Goal: Task Accomplishment & Management: Use online tool/utility

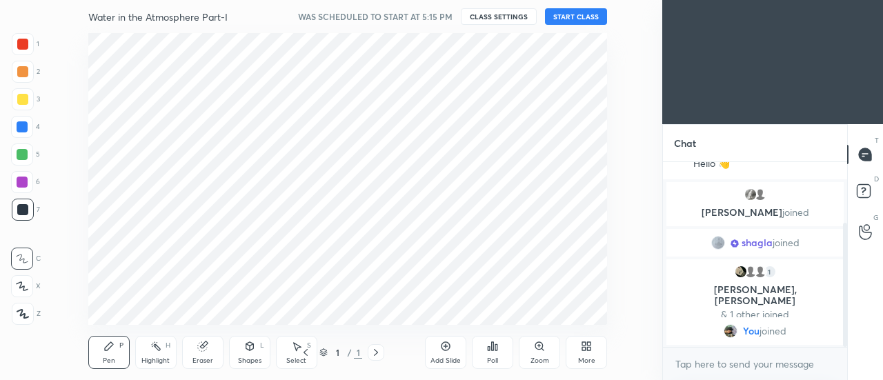
scroll to position [292, 607]
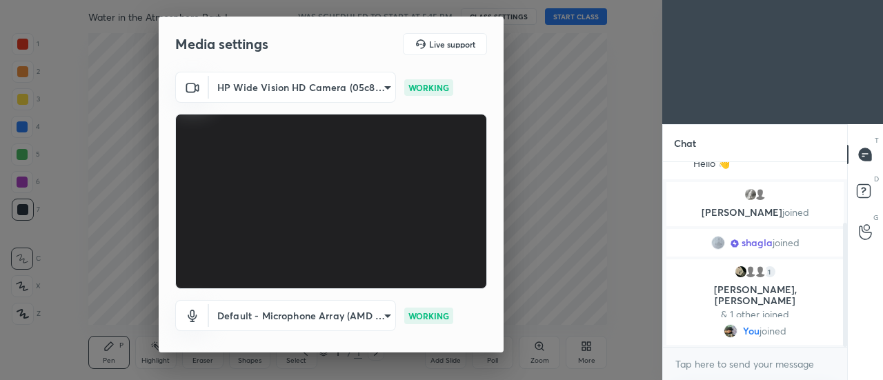
drag, startPoint x: 499, startPoint y: 178, endPoint x: 495, endPoint y: 268, distance: 90.5
click at [495, 268] on div "HP Wide Vision HD Camera (05c8:03df) 4a14ea987548bd07d2bcdf9dc30aa6c585c483c578…" at bounding box center [331, 226] width 345 height 309
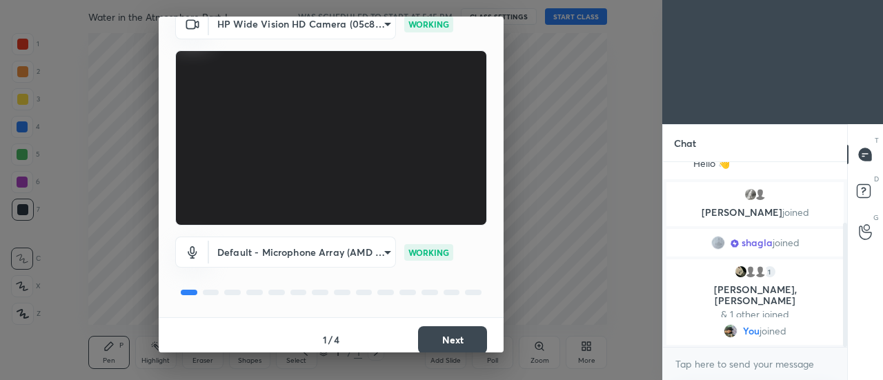
scroll to position [72, 0]
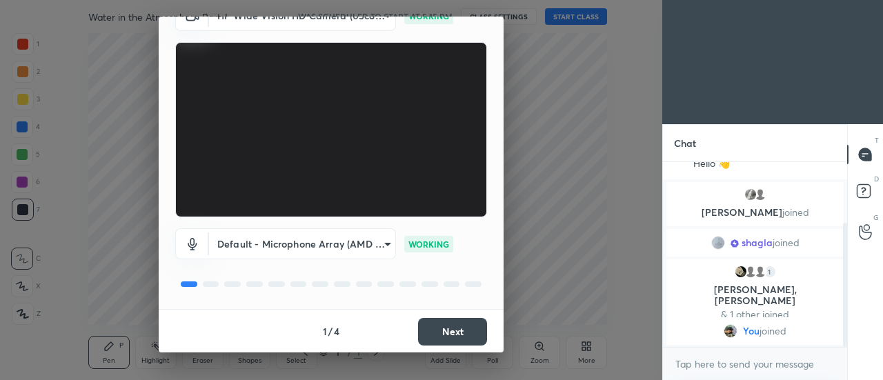
click at [454, 333] on button "Next" at bounding box center [452, 332] width 69 height 28
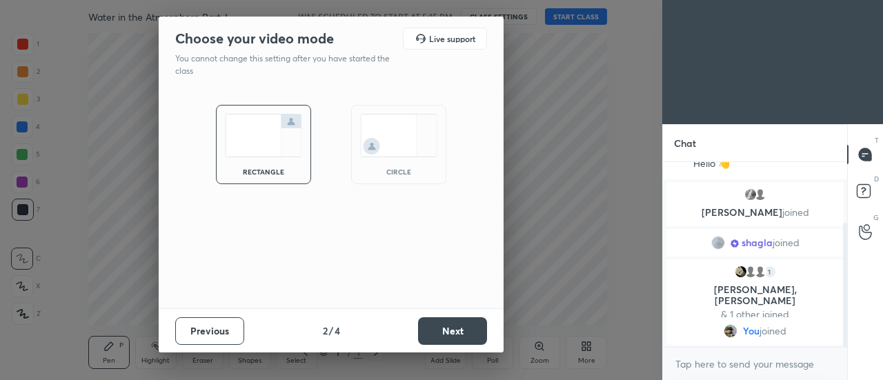
scroll to position [0, 0]
click at [402, 144] on img at bounding box center [398, 135] width 77 height 43
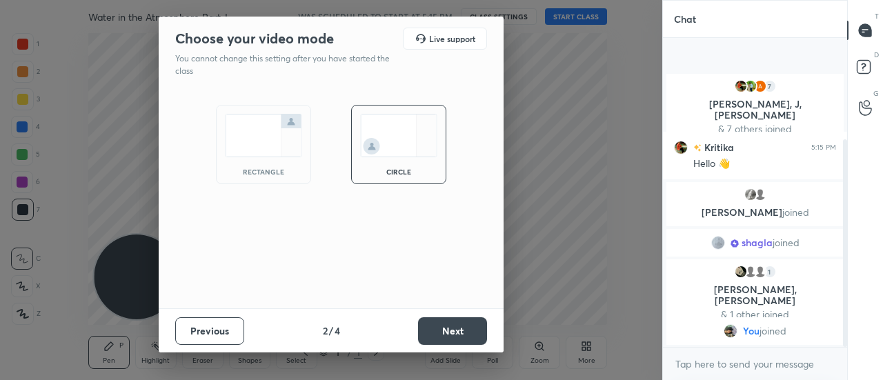
click at [446, 334] on button "Next" at bounding box center [452, 331] width 69 height 28
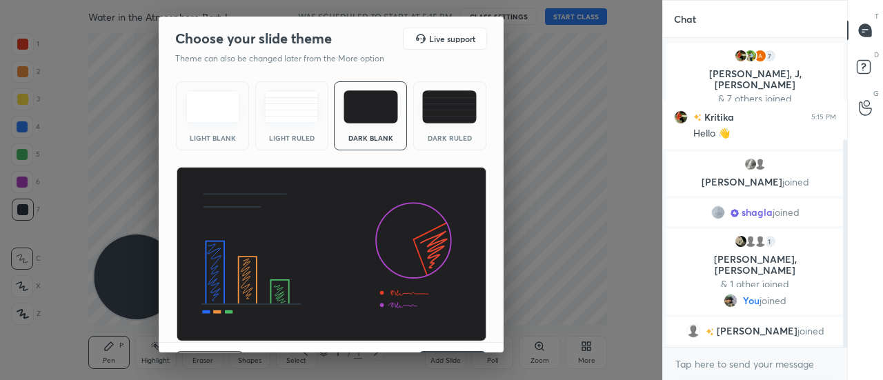
scroll to position [33, 0]
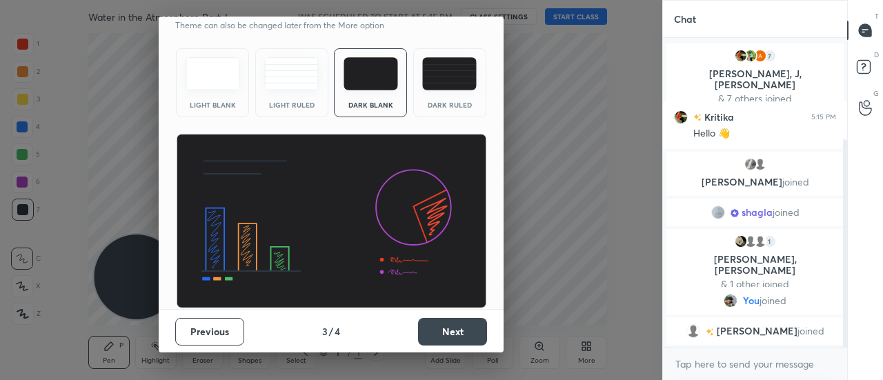
click at [463, 331] on button "Next" at bounding box center [452, 332] width 69 height 28
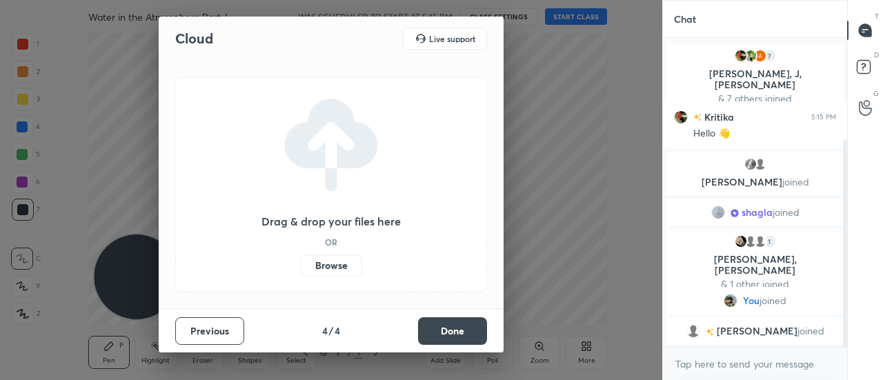
scroll to position [0, 0]
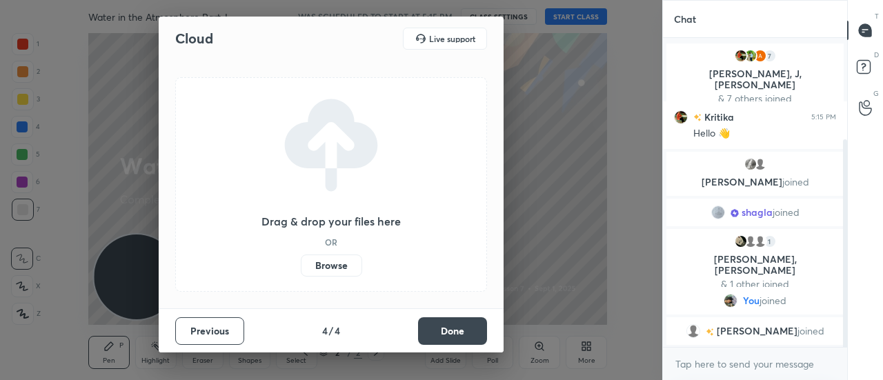
click at [328, 261] on label "Browse" at bounding box center [331, 266] width 61 height 22
click at [301, 261] on input "Browse" at bounding box center [301, 266] width 0 height 22
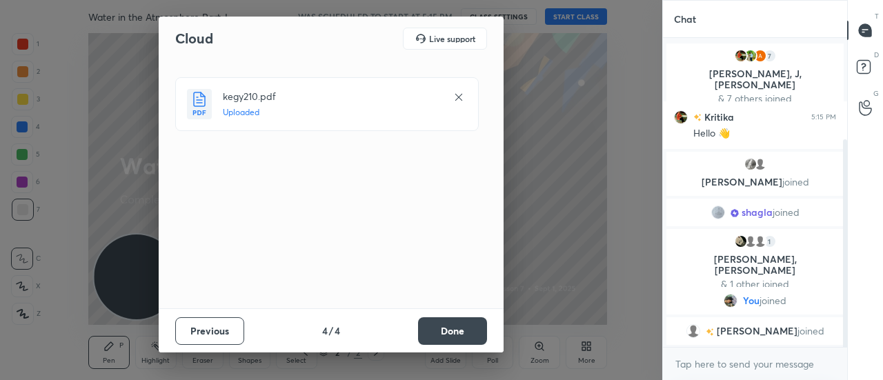
click at [460, 333] on button "Done" at bounding box center [452, 331] width 69 height 28
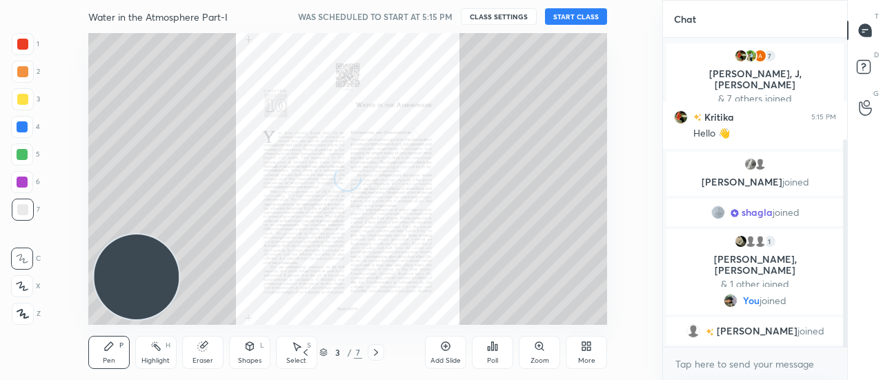
scroll to position [44, 0]
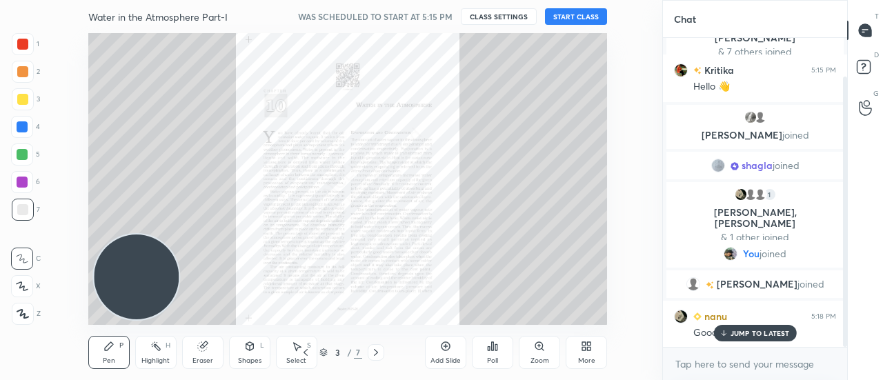
click at [566, 13] on button "START CLASS" at bounding box center [576, 16] width 62 height 17
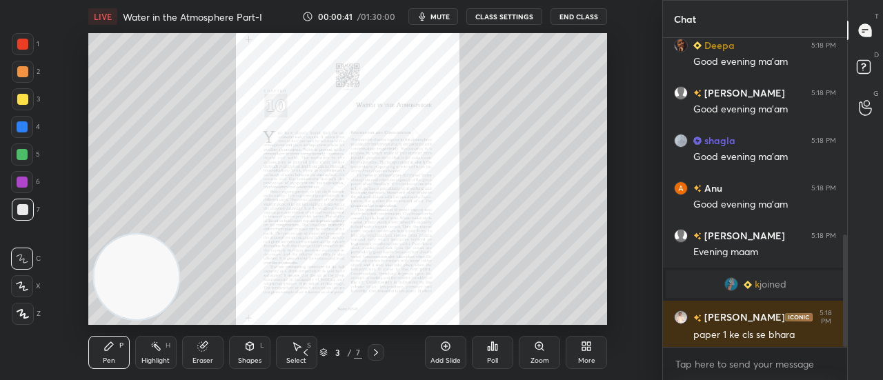
scroll to position [540, 0]
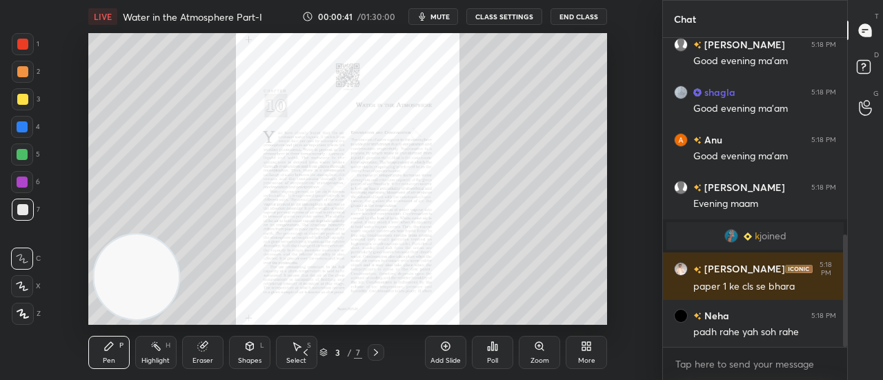
click at [742, 334] on div "padh rahe yah soh rahe" at bounding box center [764, 333] width 143 height 14
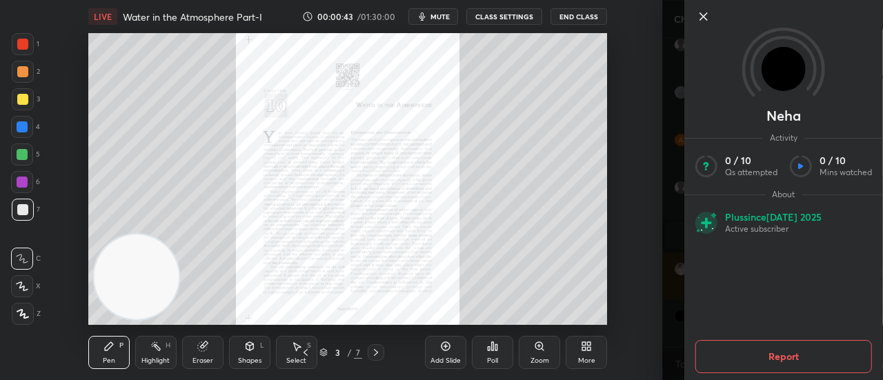
click at [665, 268] on div "Neha Activity 0 / 10 Qs attempted 0 / 10 Mins watched About Plus since [DATE] A…" at bounding box center [772, 190] width 221 height 380
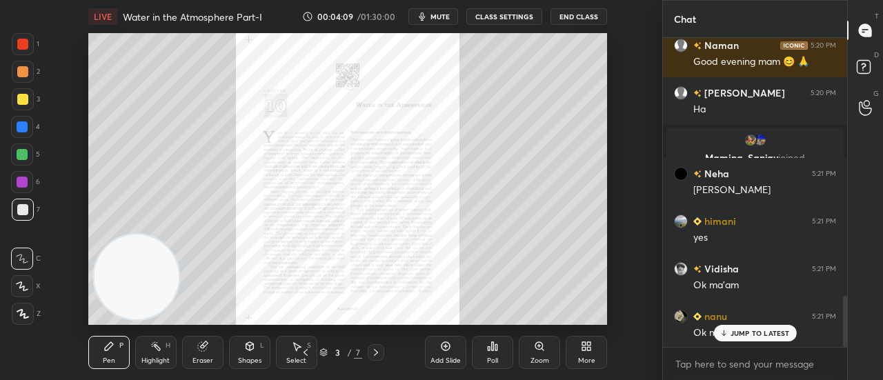
scroll to position [1620, 0]
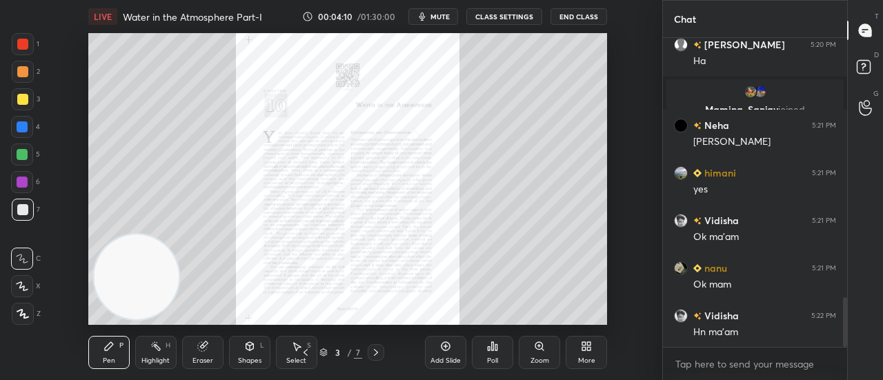
click at [540, 344] on icon at bounding box center [539, 346] width 8 height 8
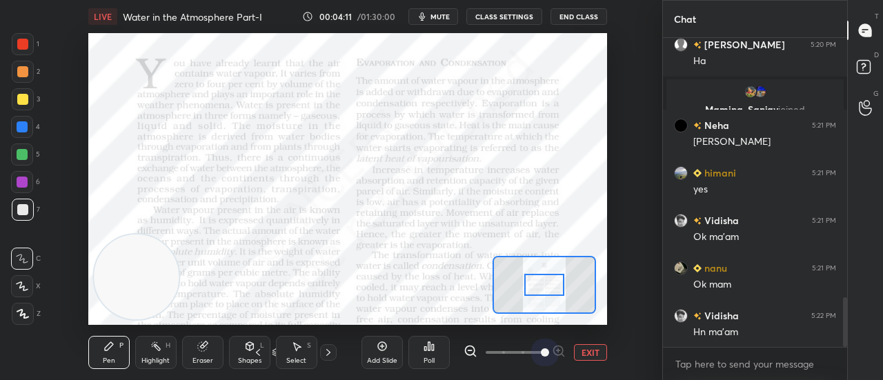
click at [540, 344] on span at bounding box center [515, 352] width 58 height 21
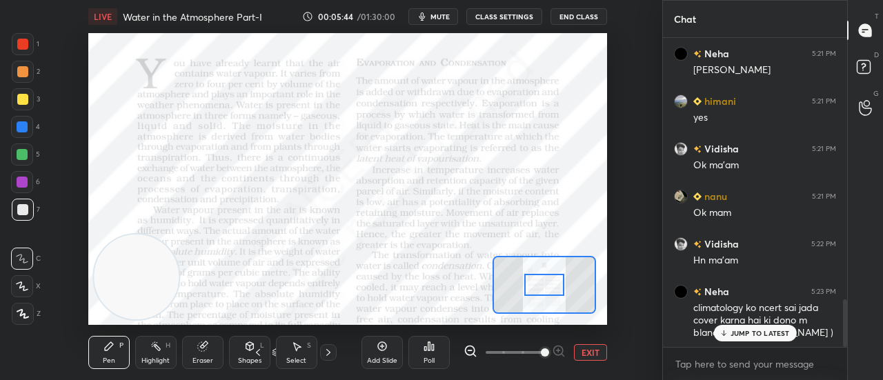
click at [775, 334] on p "JUMP TO LATEST" at bounding box center [760, 333] width 59 height 8
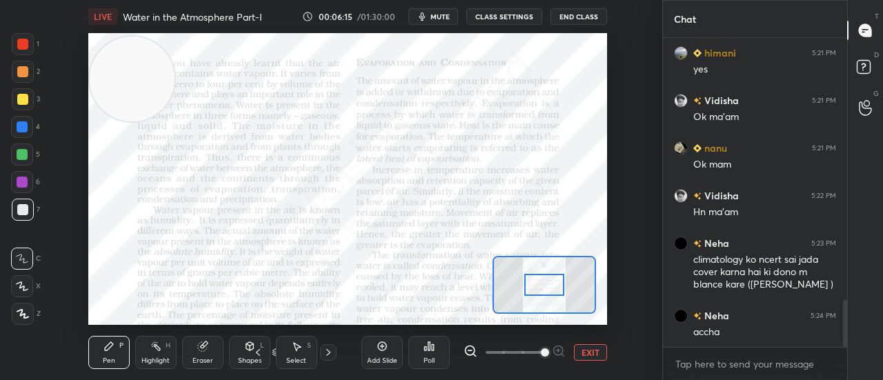
drag, startPoint x: 135, startPoint y: 271, endPoint x: 57, endPoint y: 66, distance: 219.0
click at [57, 66] on div "Setting up your live class Poll for secs No correct answer Start poll" at bounding box center [347, 179] width 607 height 292
drag, startPoint x: 127, startPoint y: 73, endPoint x: 87, endPoint y: 52, distance: 45.1
click at [87, 52] on div "Setting up your live class Poll for secs No correct answer Start poll" at bounding box center [347, 179] width 607 height 292
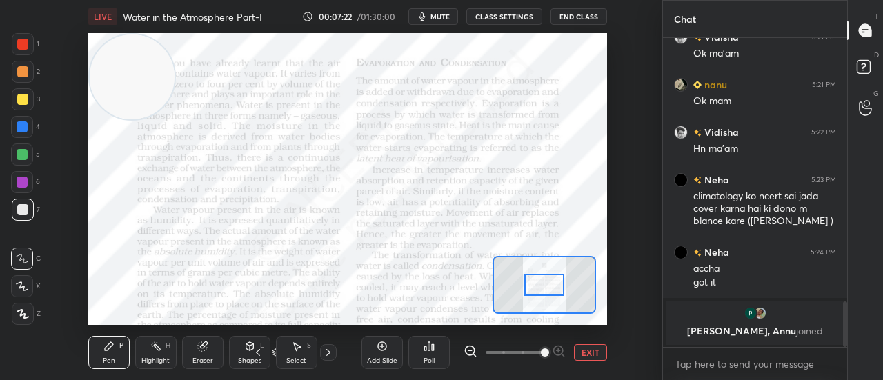
scroll to position [1657, 0]
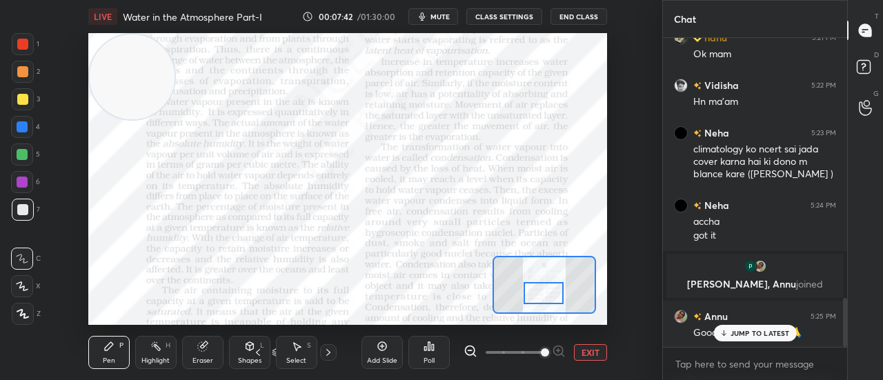
drag, startPoint x: 546, startPoint y: 284, endPoint x: 545, endPoint y: 292, distance: 8.3
click at [545, 292] on div at bounding box center [544, 293] width 41 height 22
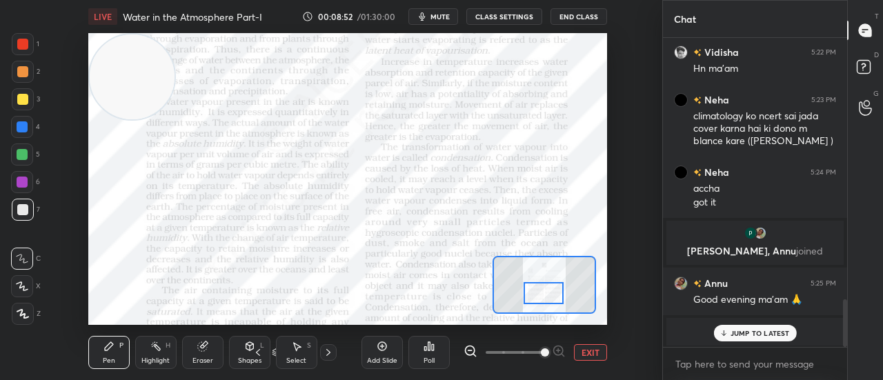
click at [378, 353] on div "Add Slide" at bounding box center [382, 352] width 41 height 33
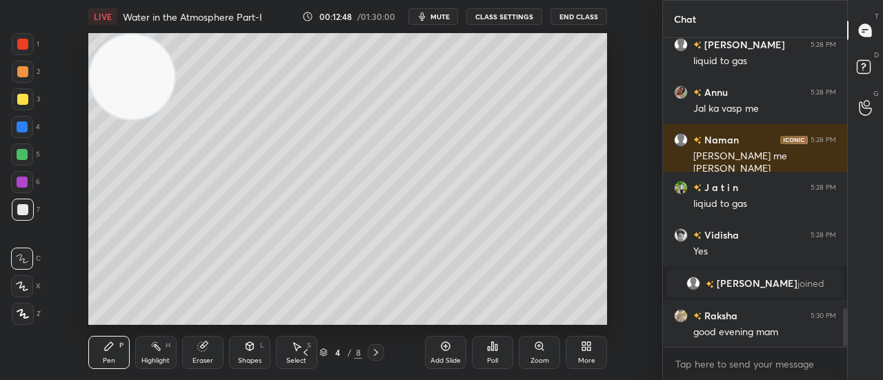
scroll to position [2212, 0]
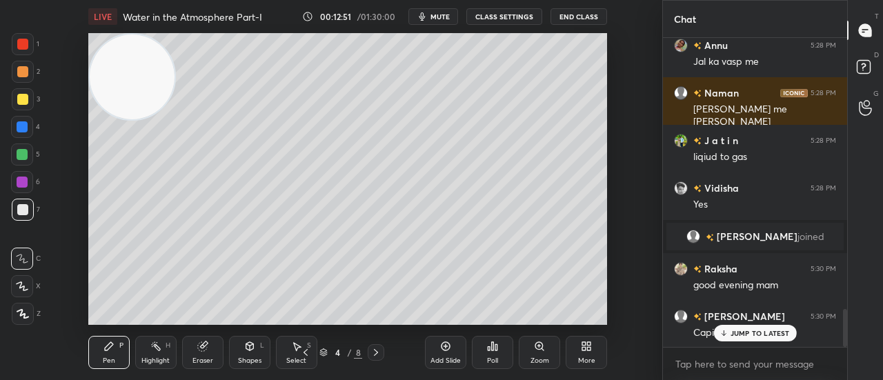
click at [747, 326] on div "JUMP TO LATEST" at bounding box center [754, 333] width 83 height 17
click at [381, 353] on icon at bounding box center [376, 352] width 11 height 11
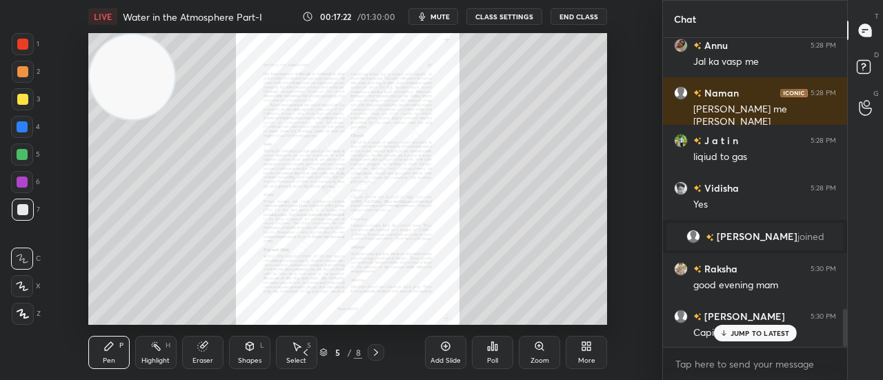
click at [450, 346] on icon at bounding box center [446, 346] width 9 height 9
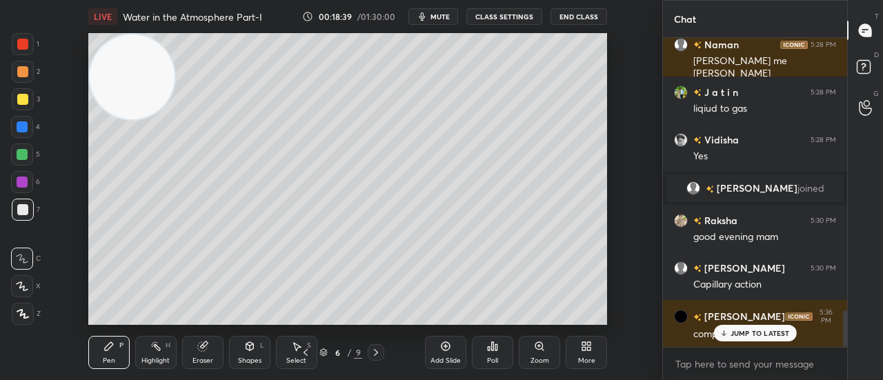
scroll to position [2307, 0]
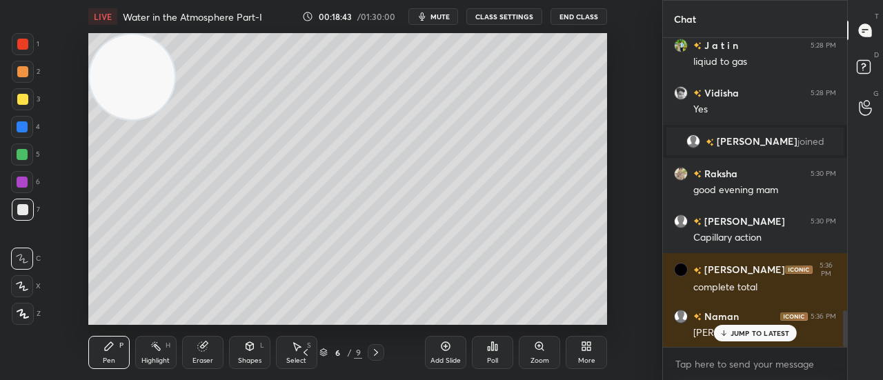
click at [767, 331] on p "JUMP TO LATEST" at bounding box center [760, 333] width 59 height 8
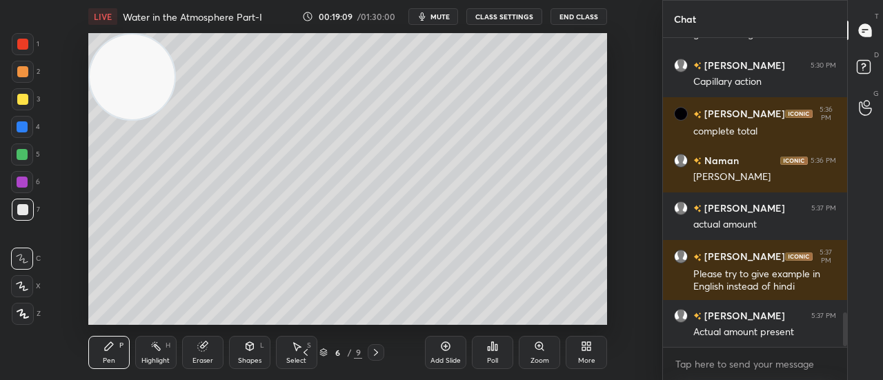
scroll to position [2522, 0]
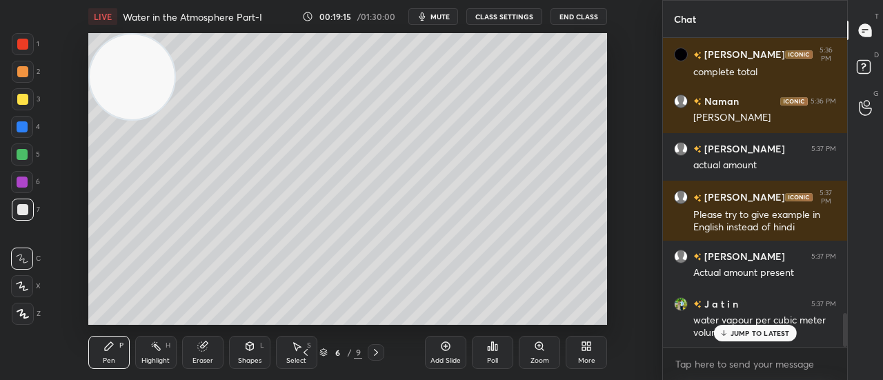
click at [737, 339] on div "JUMP TO LATEST" at bounding box center [754, 333] width 83 height 17
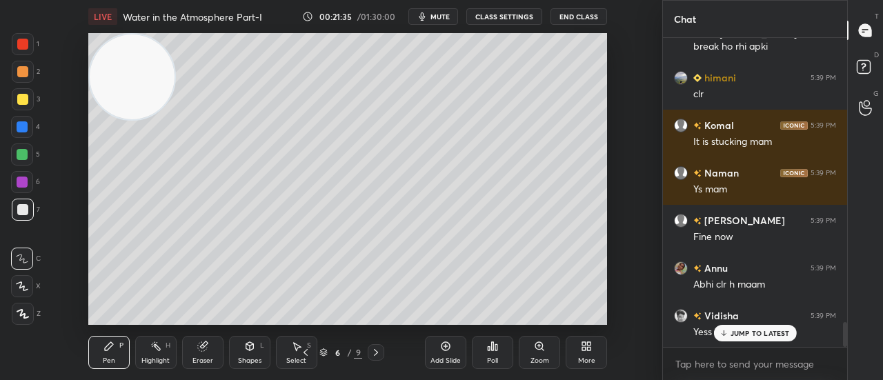
scroll to position [3595, 0]
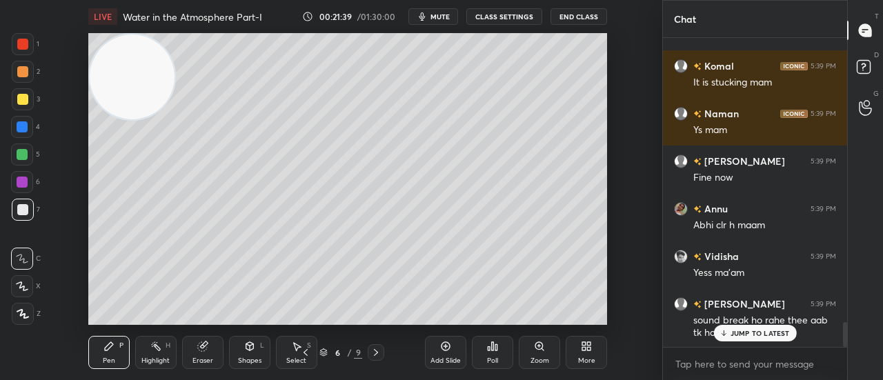
click at [752, 333] on p "JUMP TO LATEST" at bounding box center [760, 333] width 59 height 8
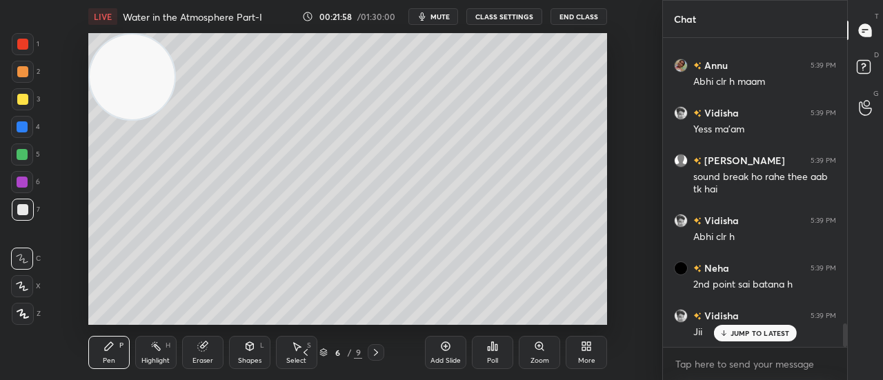
scroll to position [3785, 0]
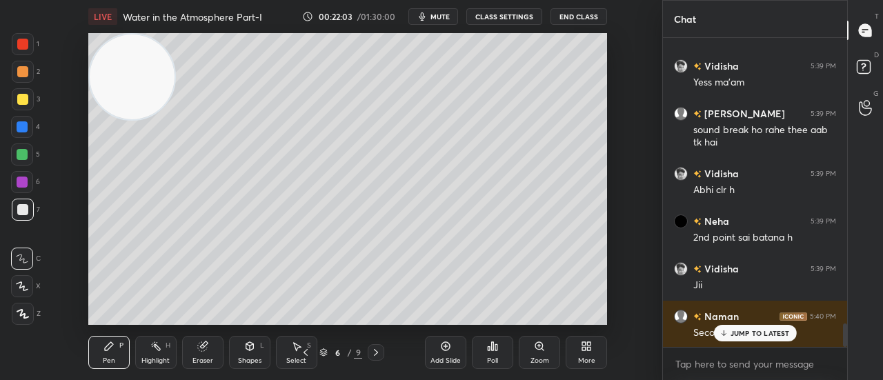
click at [734, 337] on p "JUMP TO LATEST" at bounding box center [760, 333] width 59 height 8
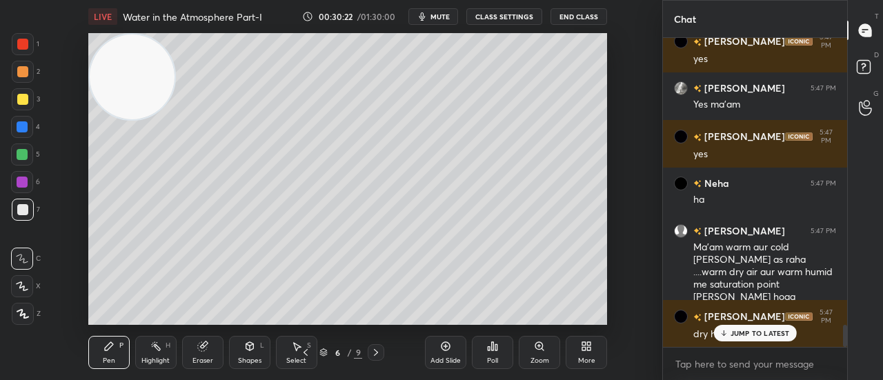
scroll to position [3992, 0]
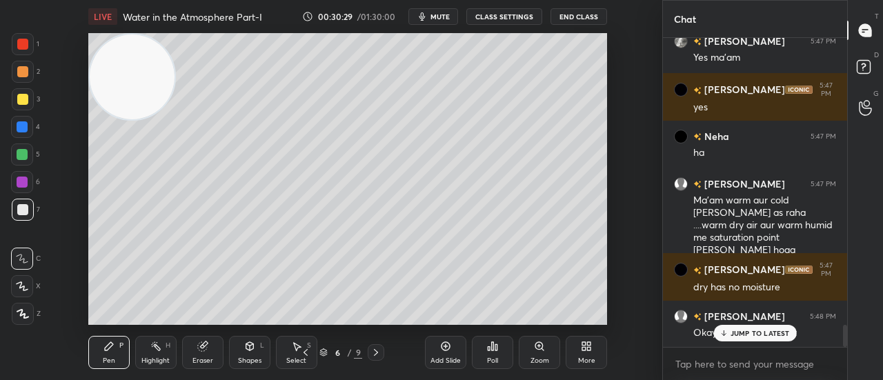
click at [735, 334] on p "JUMP TO LATEST" at bounding box center [760, 333] width 59 height 8
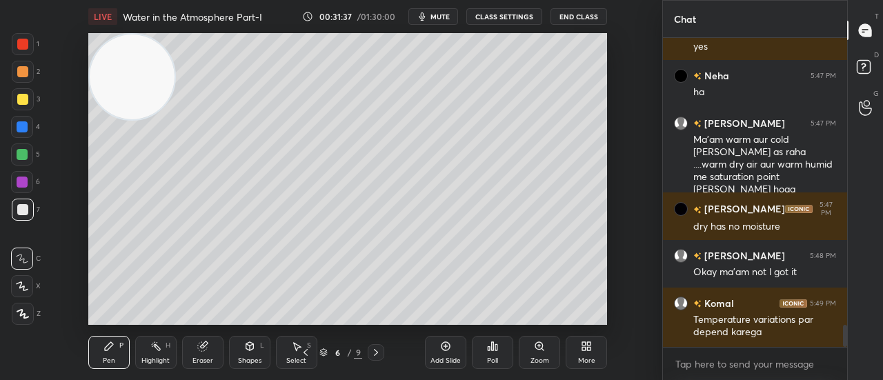
scroll to position [4100, 0]
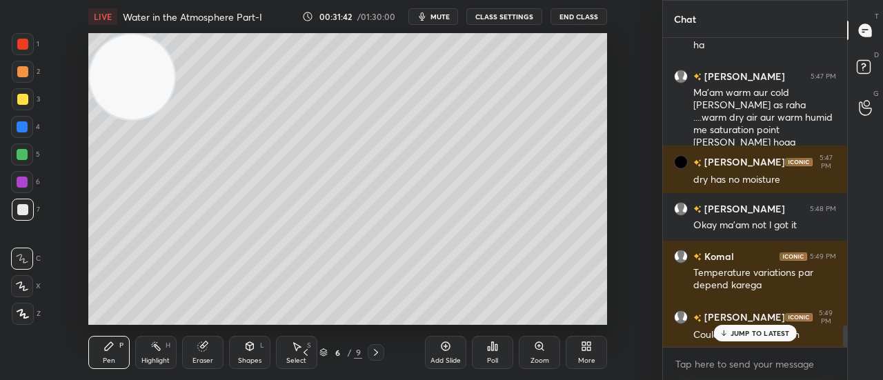
click at [749, 333] on p "JUMP TO LATEST" at bounding box center [760, 333] width 59 height 8
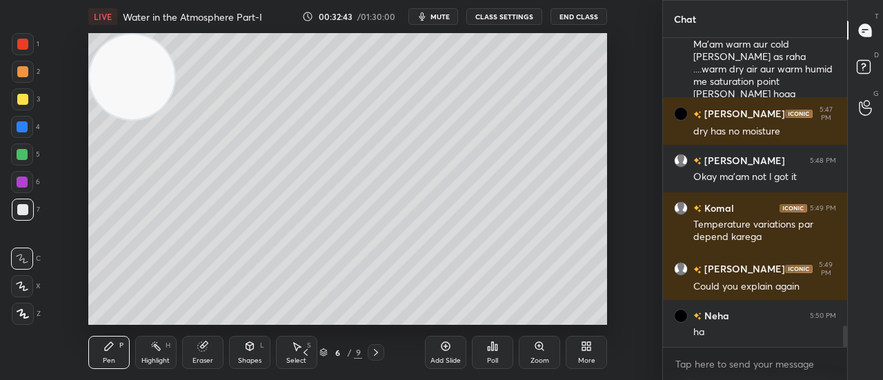
scroll to position [4195, 0]
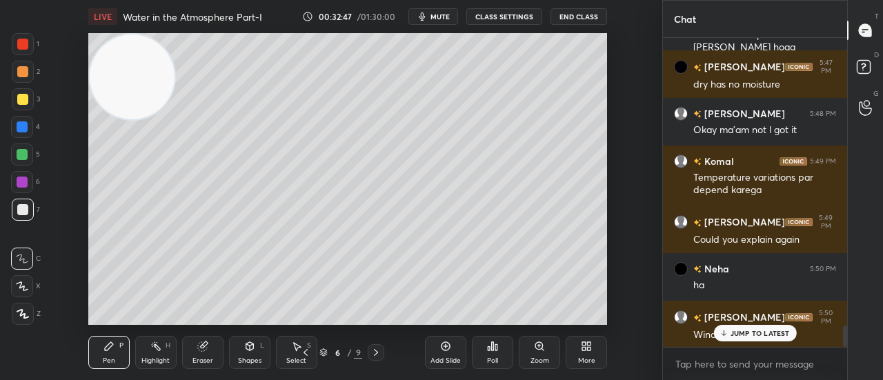
click at [780, 328] on div "JUMP TO LATEST" at bounding box center [754, 333] width 83 height 17
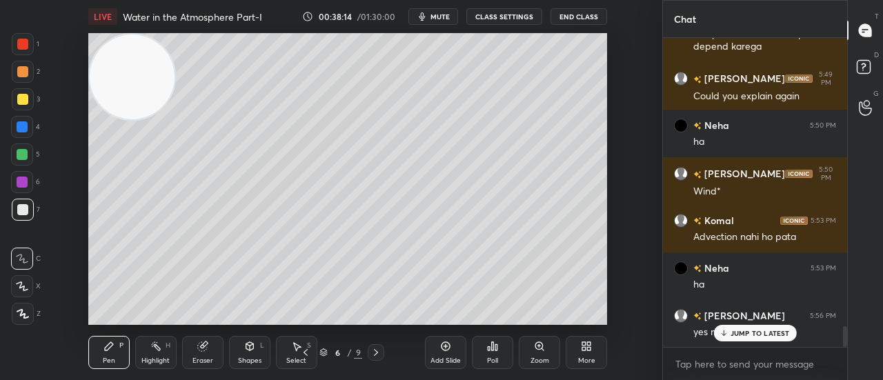
scroll to position [4385, 0]
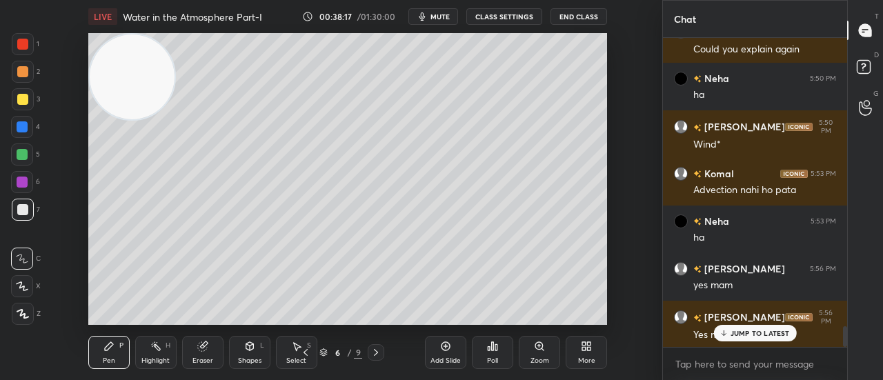
click at [759, 332] on p "JUMP TO LATEST" at bounding box center [760, 333] width 59 height 8
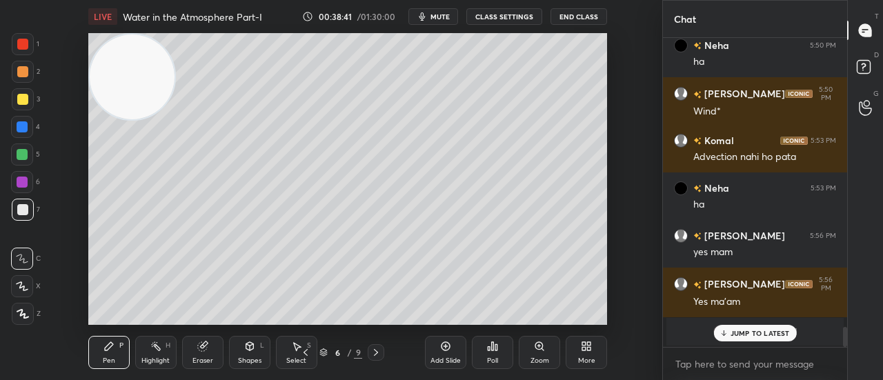
scroll to position [4091, 0]
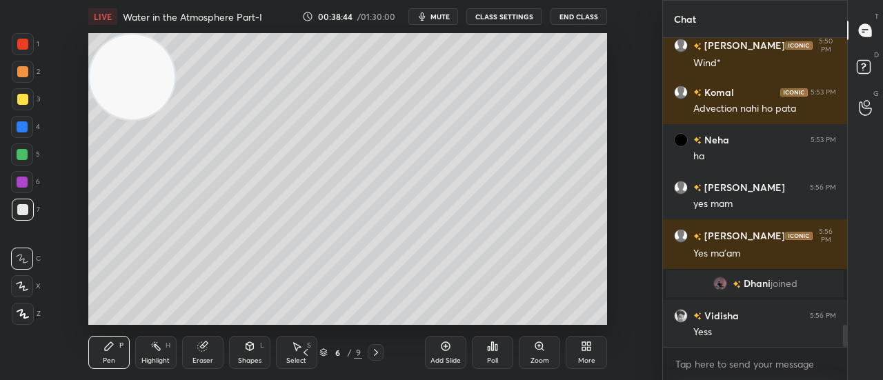
click at [372, 354] on icon at bounding box center [376, 352] width 11 height 11
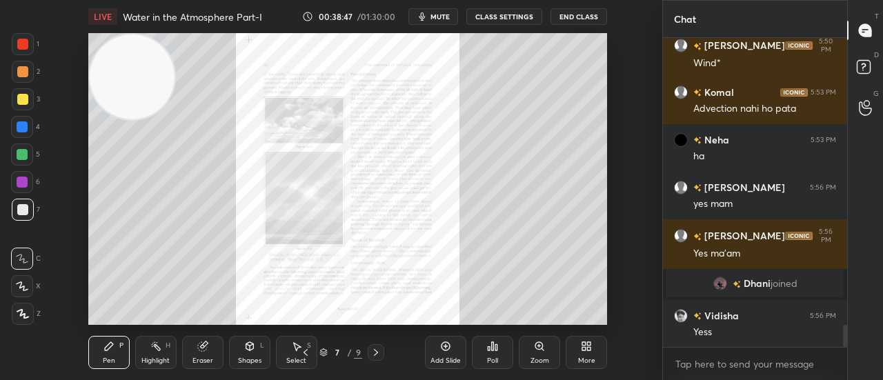
click at [453, 350] on div "Add Slide" at bounding box center [445, 352] width 41 height 33
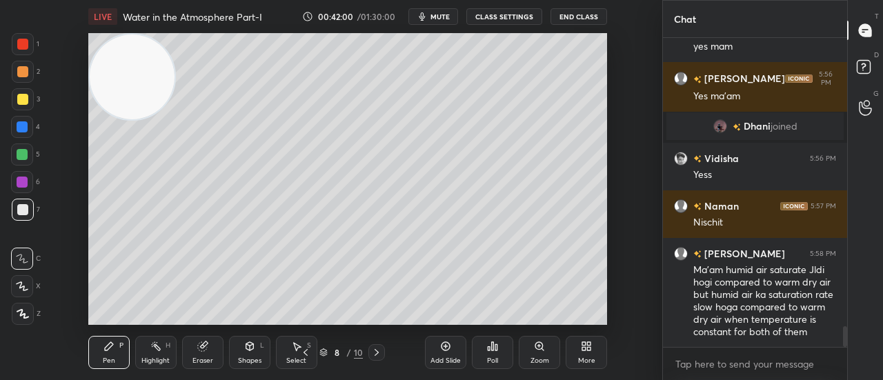
scroll to position [4296, 0]
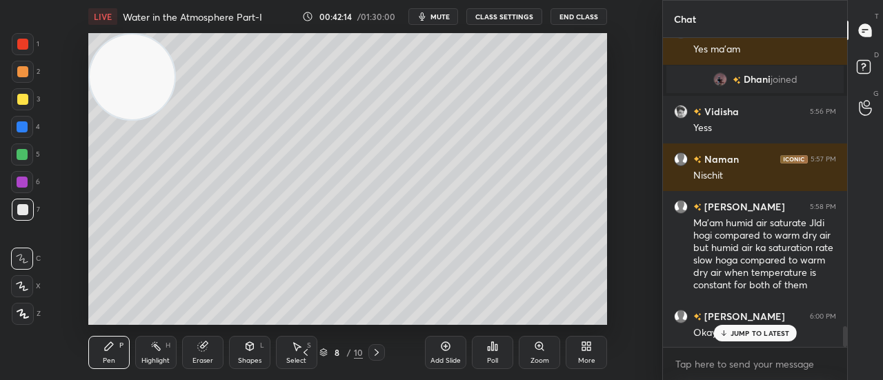
click at [744, 337] on p "JUMP TO LATEST" at bounding box center [760, 333] width 59 height 8
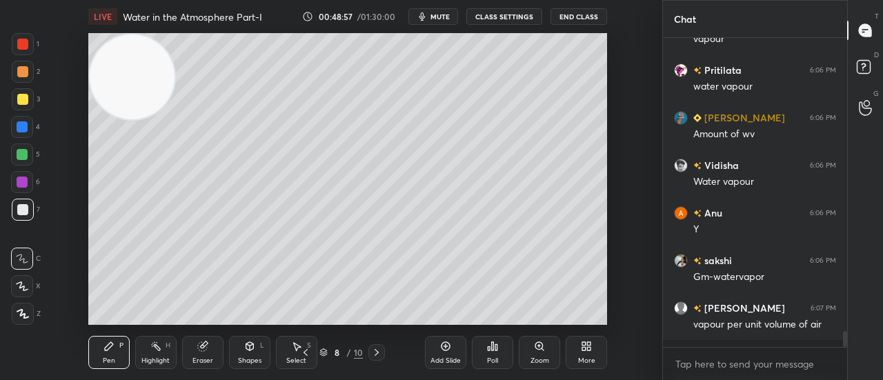
scroll to position [5357, 0]
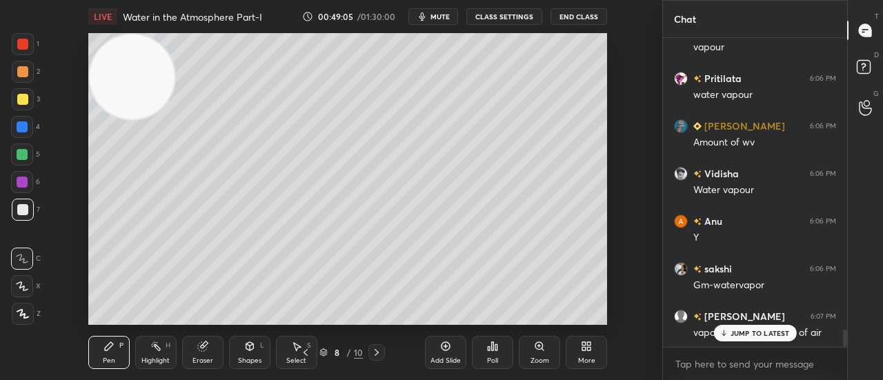
click at [744, 334] on p "JUMP TO LATEST" at bounding box center [760, 333] width 59 height 8
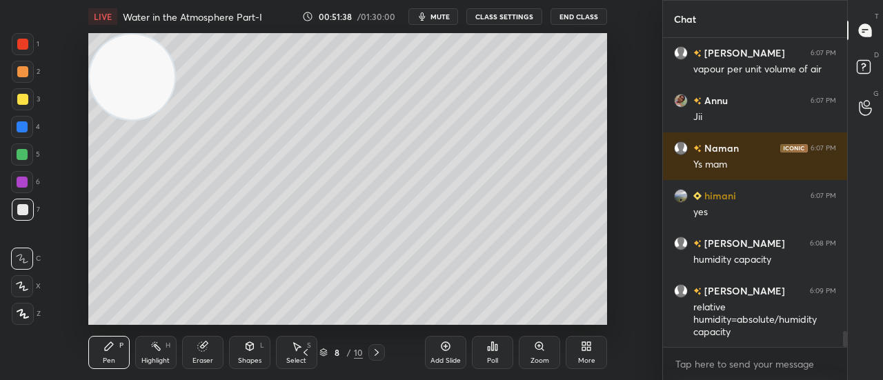
scroll to position [5667, 0]
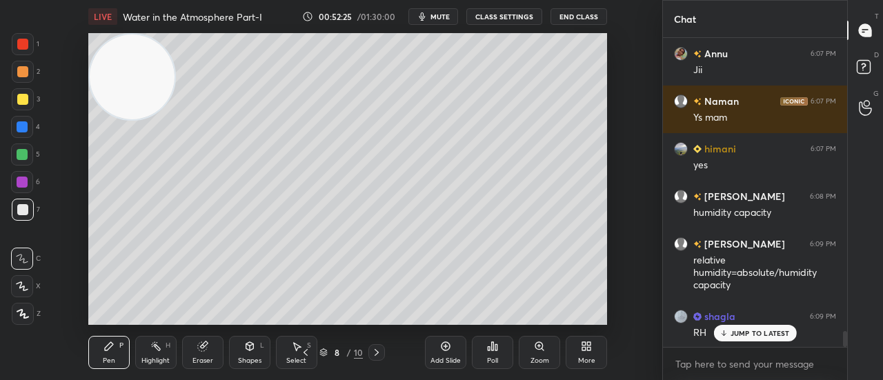
click at [436, 348] on div "Add Slide" at bounding box center [445, 352] width 41 height 33
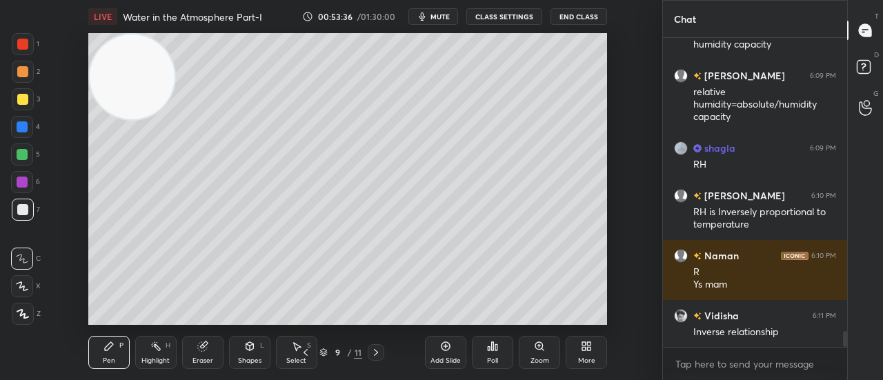
scroll to position [5883, 0]
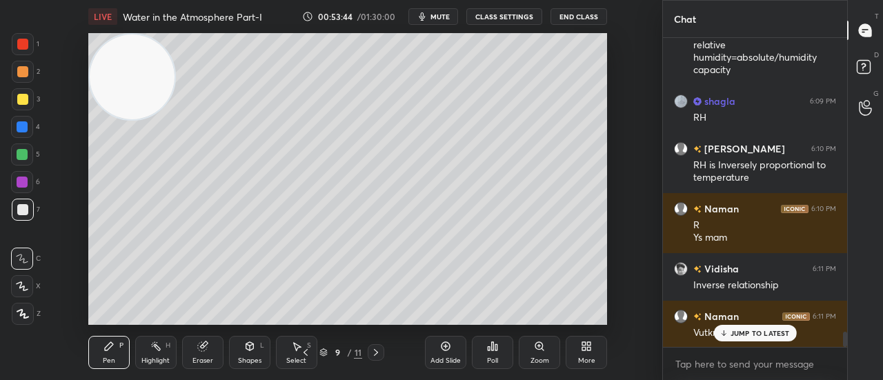
click at [769, 328] on div "JUMP TO LATEST" at bounding box center [754, 333] width 83 height 17
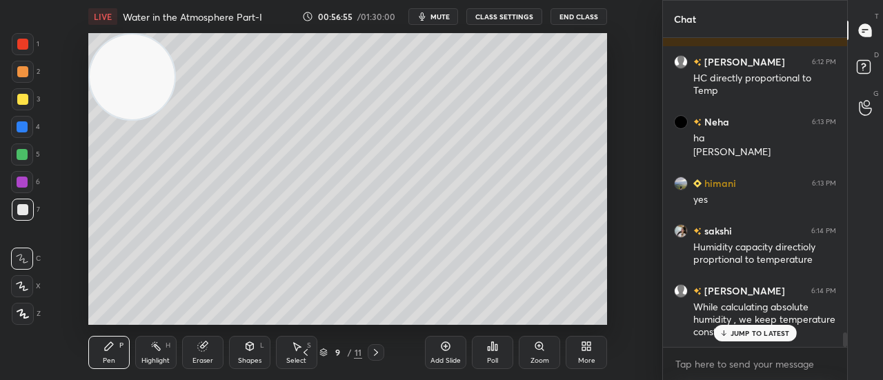
scroll to position [6244, 0]
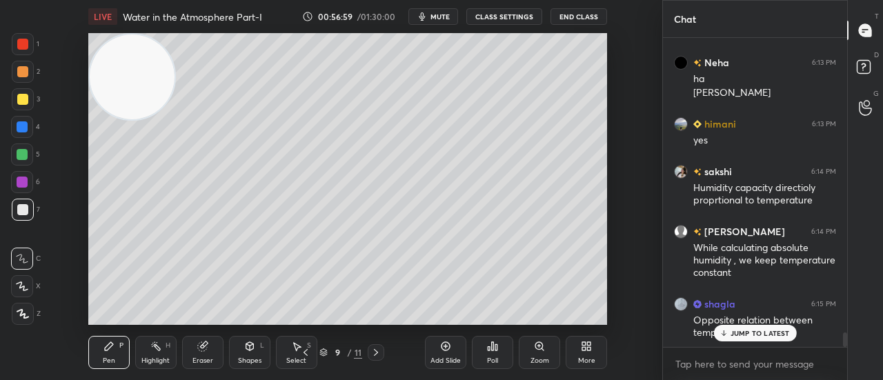
click at [771, 331] on p "JUMP TO LATEST" at bounding box center [760, 333] width 59 height 8
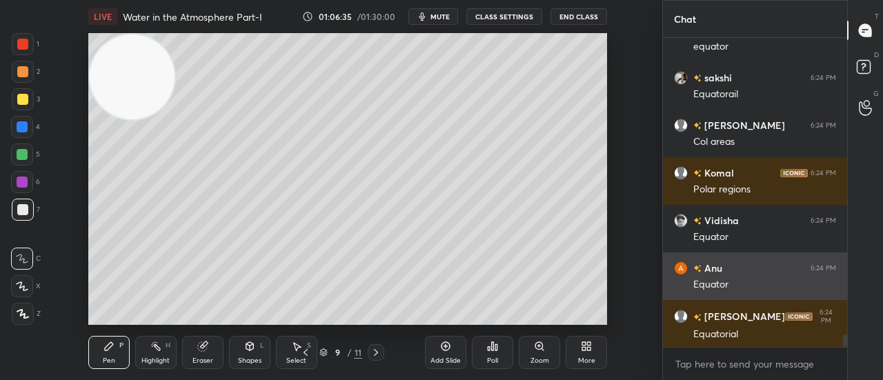
scroll to position [7482, 0]
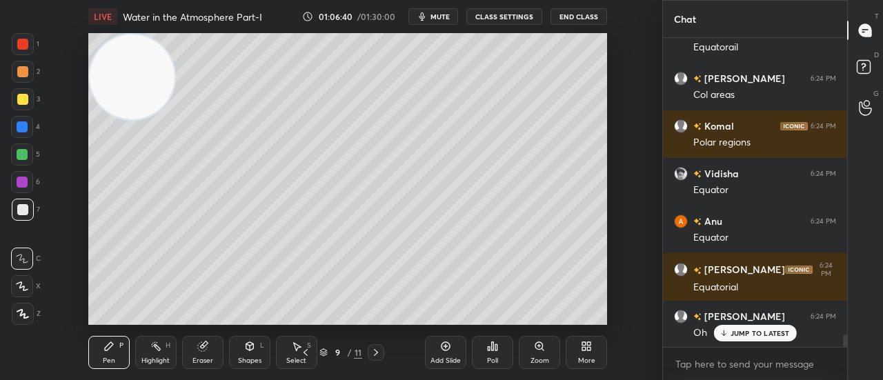
click at [756, 333] on p "JUMP TO LATEST" at bounding box center [760, 333] width 59 height 8
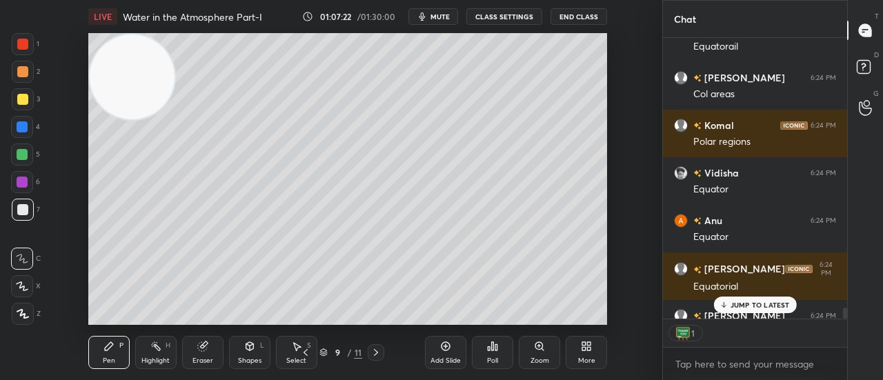
scroll to position [277, 180]
click at [738, 303] on p "JUMP TO LATEST" at bounding box center [760, 305] width 59 height 8
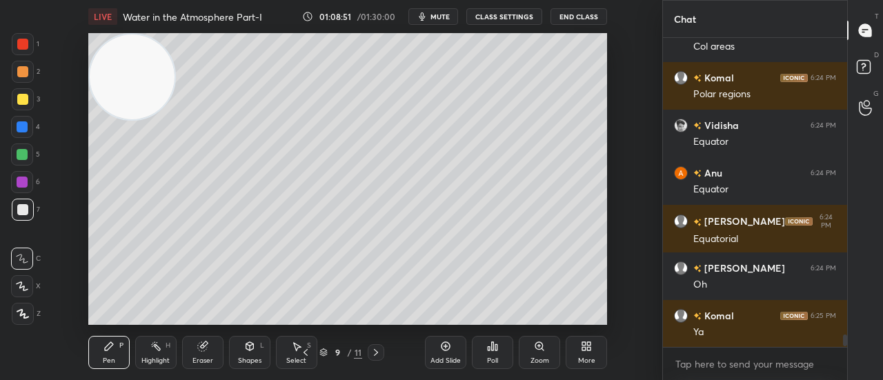
scroll to position [7590, 0]
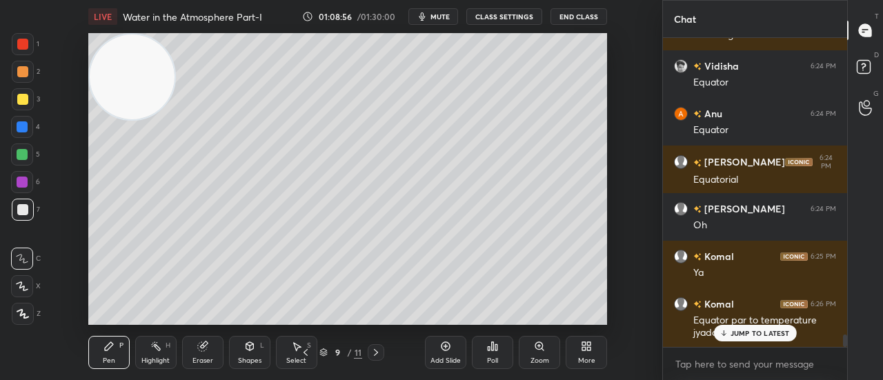
click at [758, 334] on p "JUMP TO LATEST" at bounding box center [760, 333] width 59 height 8
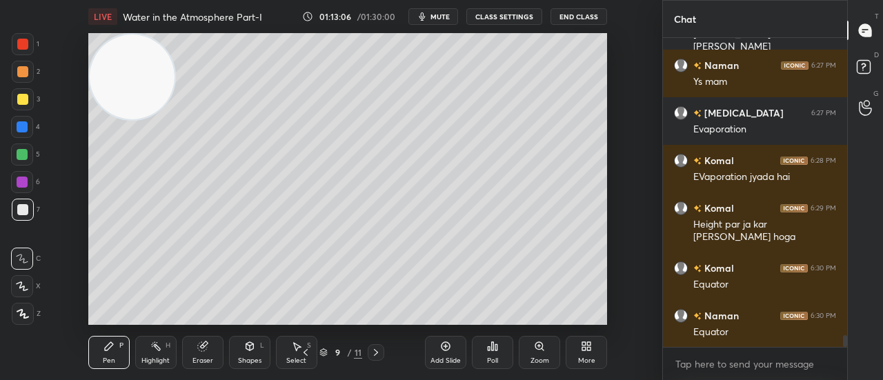
scroll to position [7995, 0]
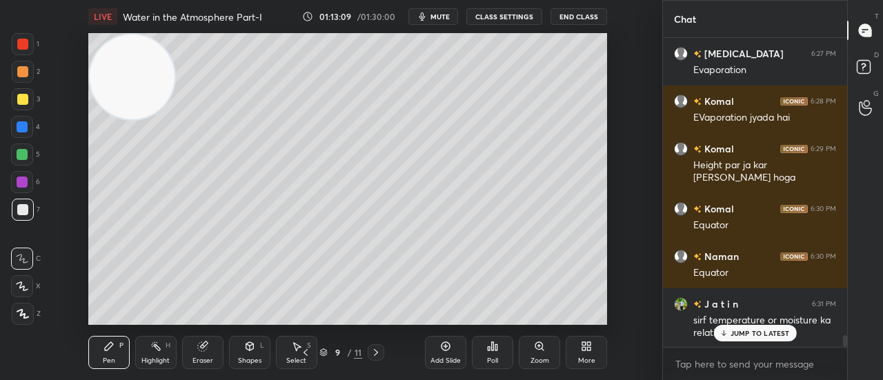
click at [748, 336] on p "JUMP TO LATEST" at bounding box center [760, 333] width 59 height 8
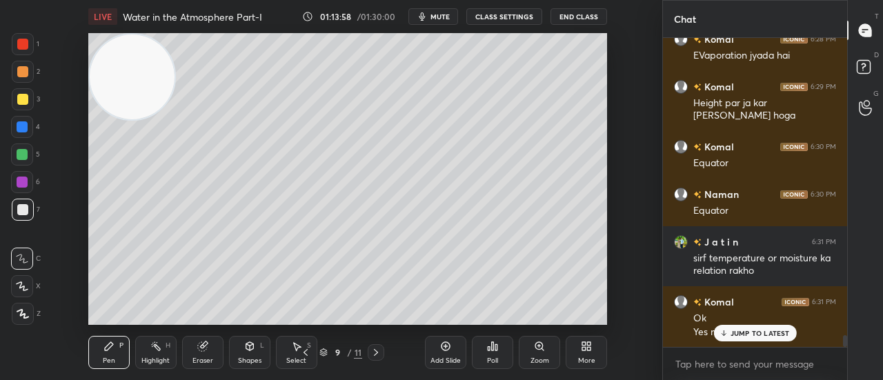
scroll to position [8104, 0]
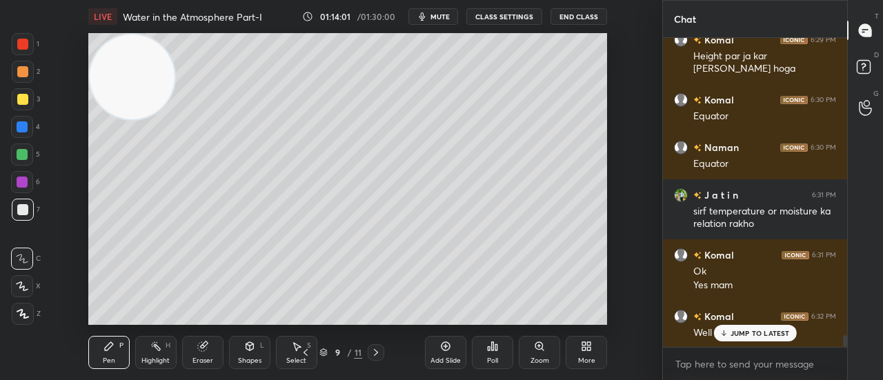
click at [751, 330] on p "JUMP TO LATEST" at bounding box center [760, 333] width 59 height 8
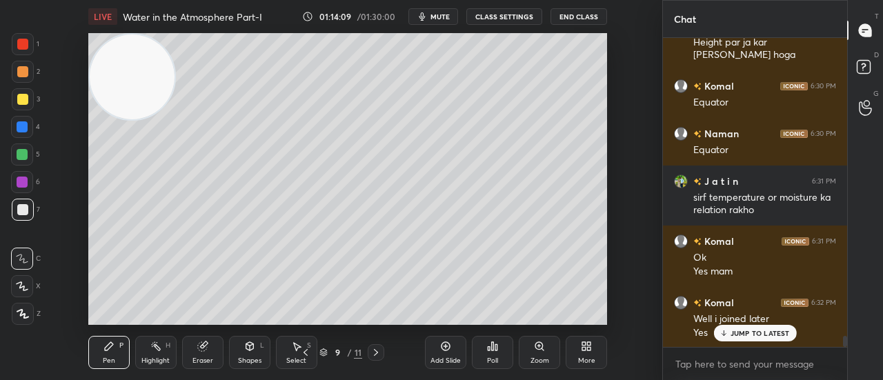
click at [790, 333] on div "JUMP TO LATEST" at bounding box center [754, 333] width 83 height 17
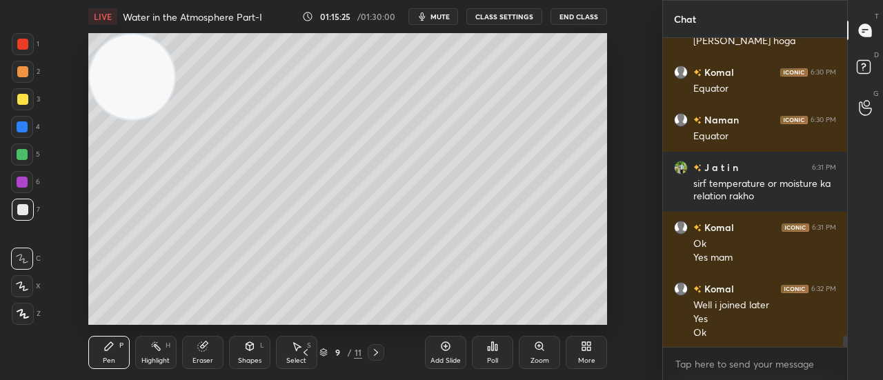
scroll to position [8180, 0]
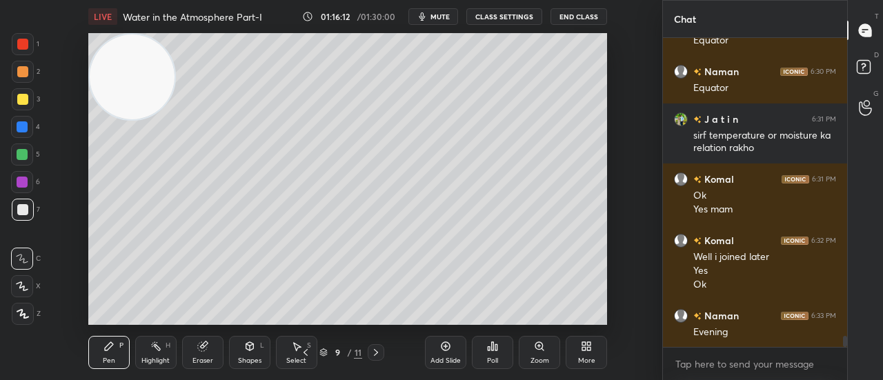
drag, startPoint x: 866, startPoint y: 325, endPoint x: 604, endPoint y: 391, distance: 269.6
click at [604, 0] on html "1 2 3 4 5 6 7 C X Z C X Z E E Erase all H H LIVE Water in the Atmosphere Part-I…" at bounding box center [441, 0] width 883 height 0
click at [373, 351] on icon at bounding box center [376, 352] width 11 height 11
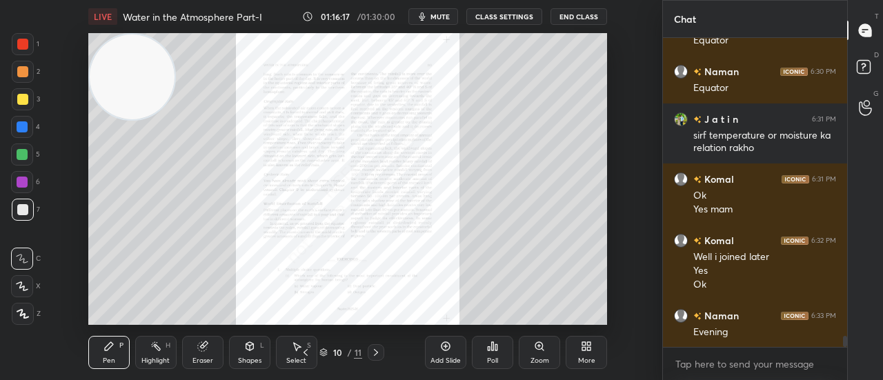
click at [451, 348] on div "Add Slide" at bounding box center [445, 352] width 41 height 33
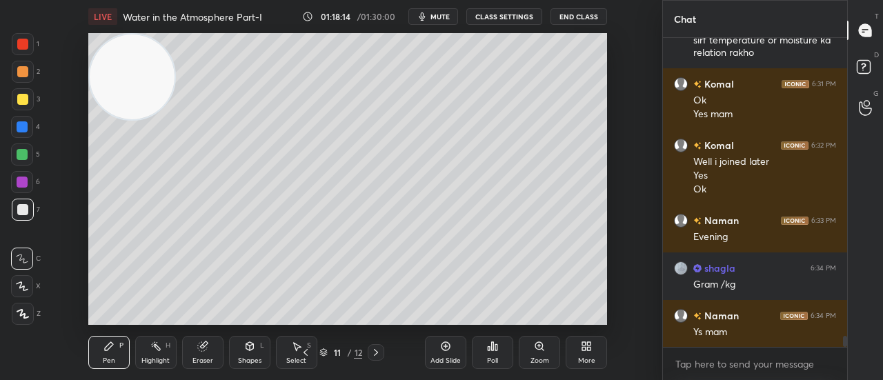
scroll to position [8335, 0]
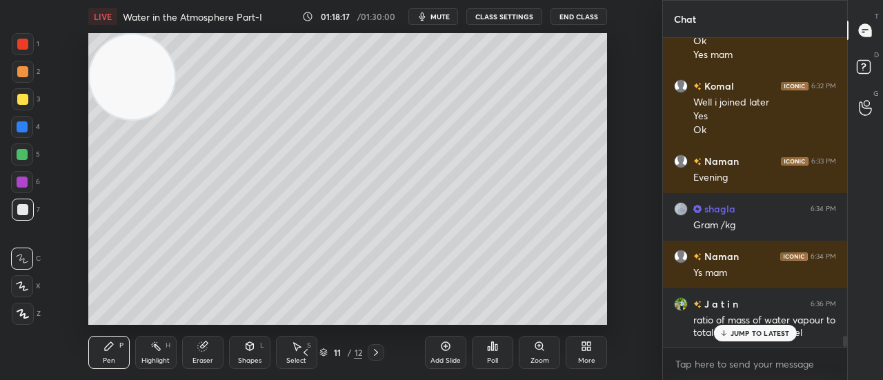
click at [730, 328] on div "JUMP TO LATEST" at bounding box center [754, 333] width 83 height 17
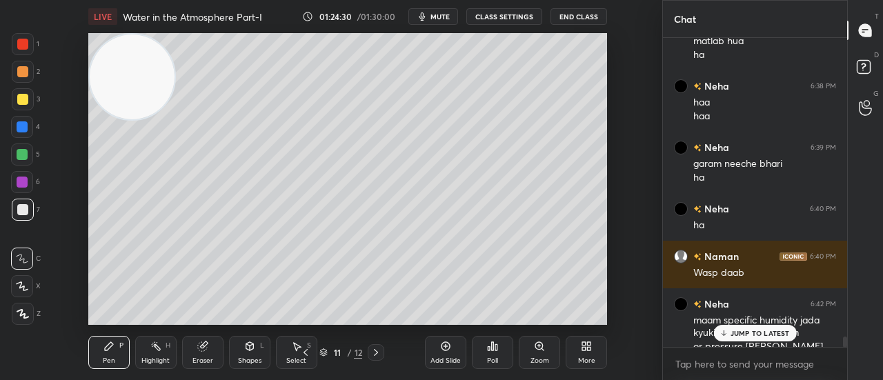
scroll to position [8700, 0]
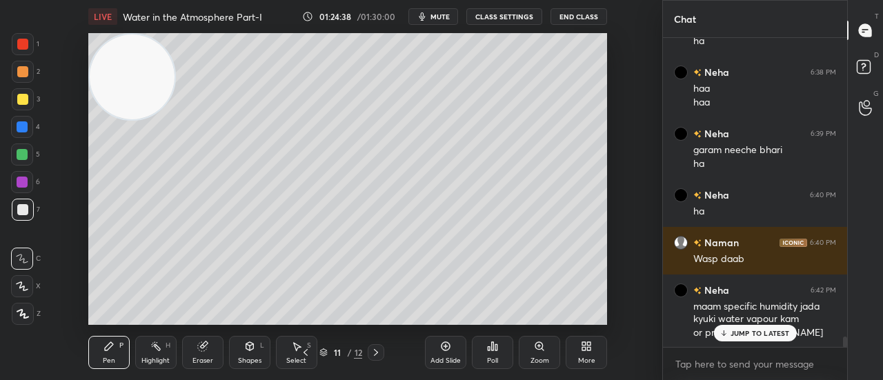
click at [758, 334] on p "JUMP TO LATEST" at bounding box center [760, 333] width 59 height 8
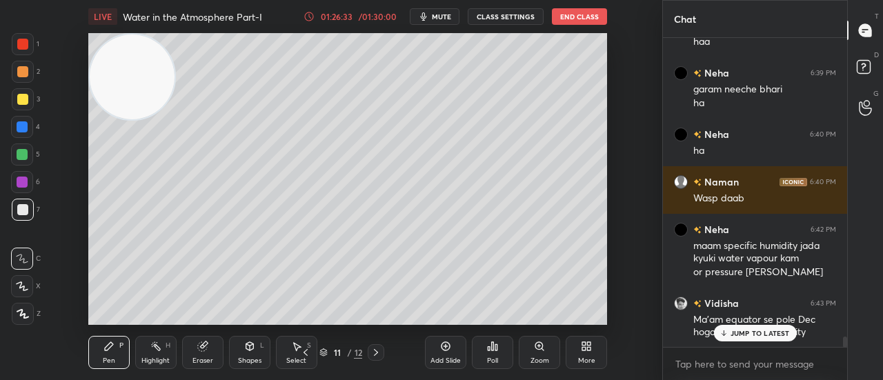
scroll to position [8833, 0]
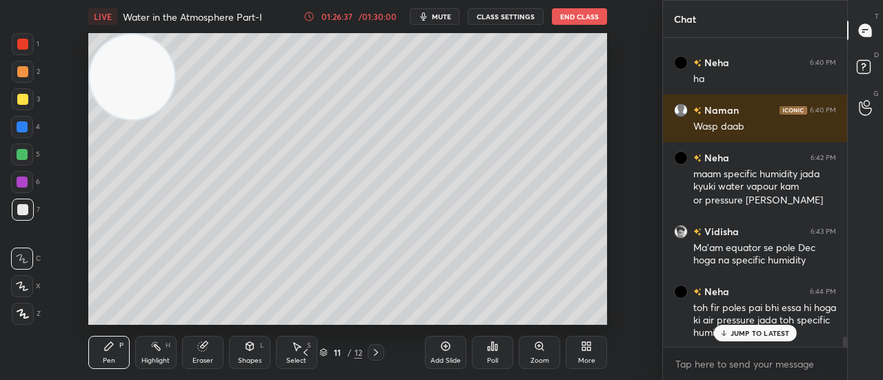
click at [749, 331] on p "JUMP TO LATEST" at bounding box center [760, 333] width 59 height 8
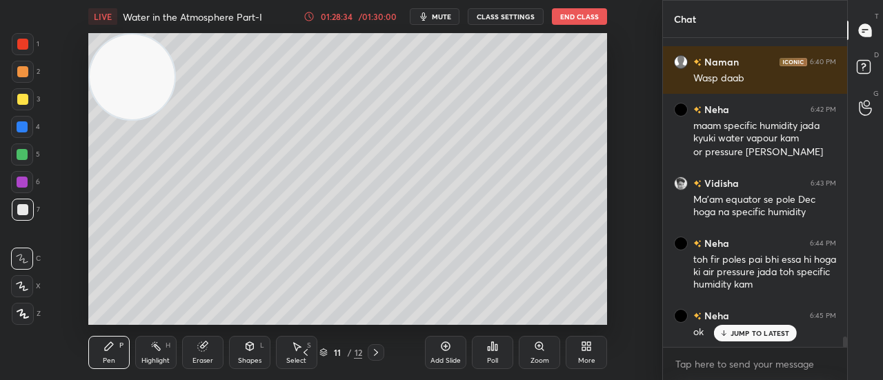
scroll to position [8928, 0]
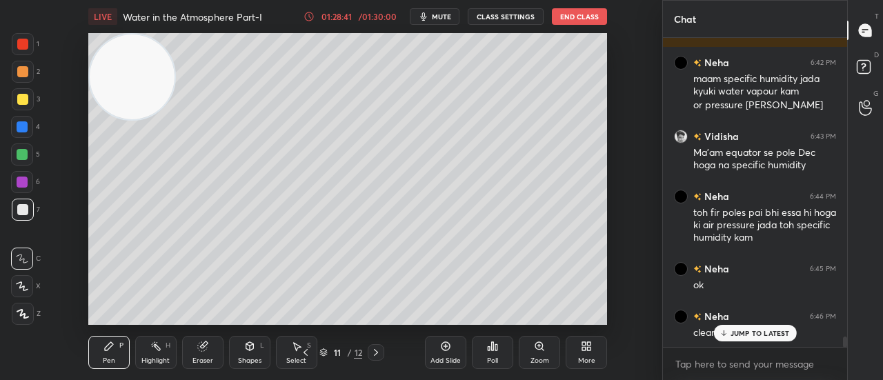
click at [749, 333] on p "JUMP TO LATEST" at bounding box center [760, 333] width 59 height 8
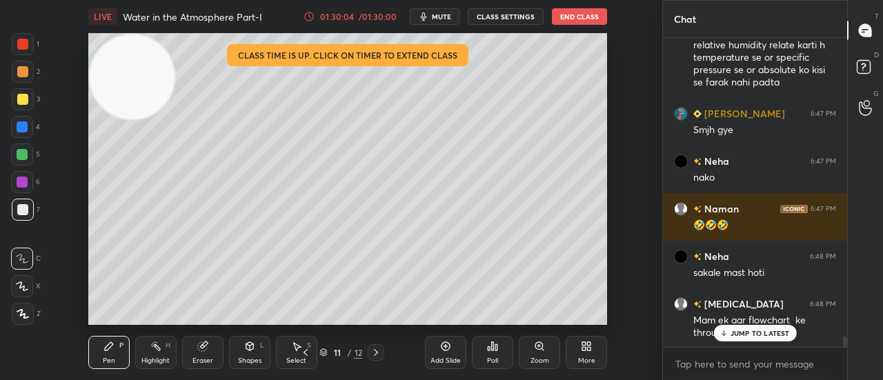
scroll to position [9312, 0]
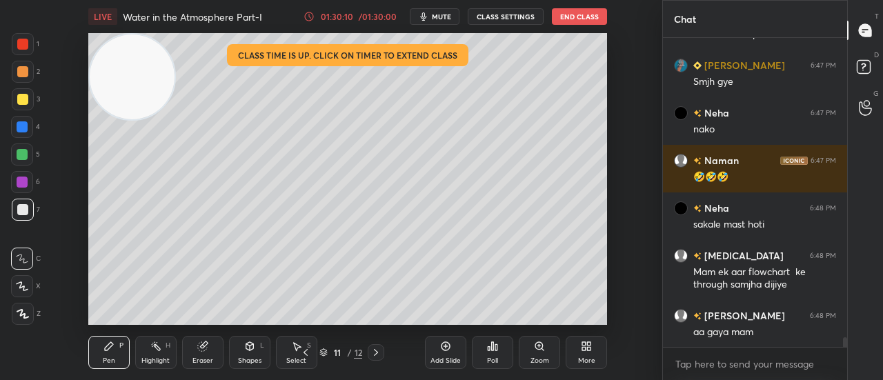
click at [442, 358] on div "Add Slide" at bounding box center [446, 360] width 30 height 7
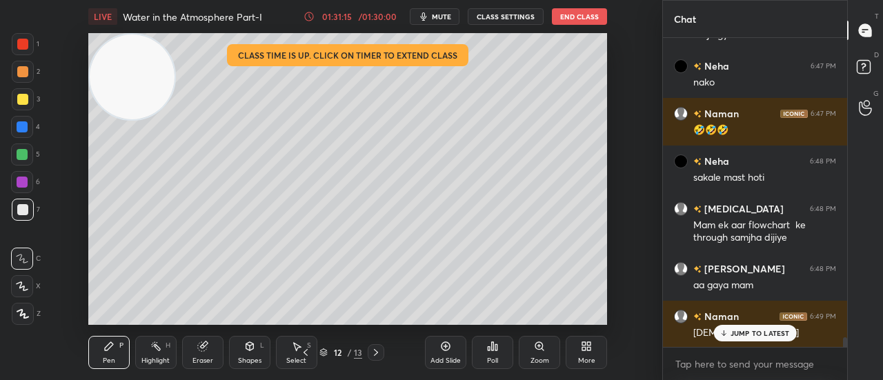
click at [760, 326] on div "JUMP TO LATEST" at bounding box center [754, 333] width 83 height 17
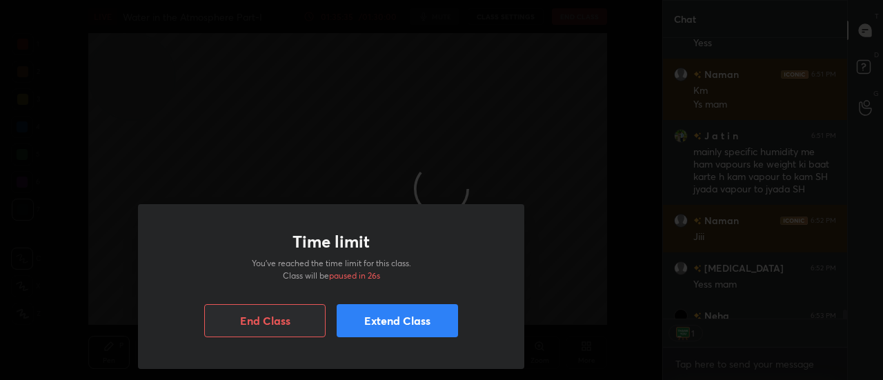
scroll to position [305, 180]
click at [404, 317] on button "Extend Class" at bounding box center [397, 320] width 121 height 33
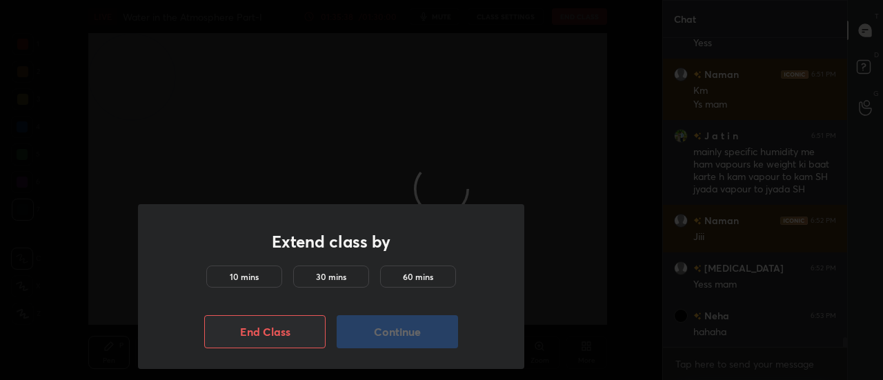
scroll to position [5, 4]
click at [297, 337] on button "End Class" at bounding box center [264, 331] width 121 height 33
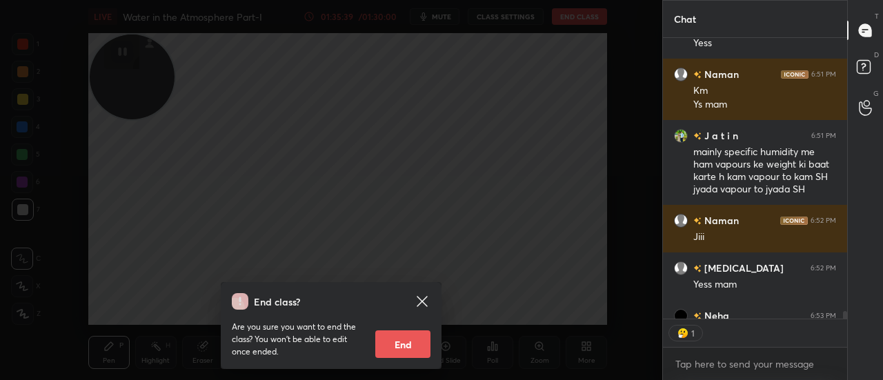
scroll to position [9820, 0]
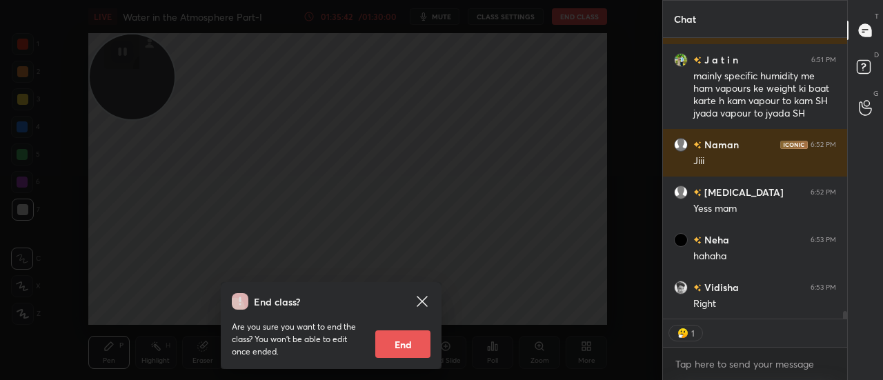
click at [399, 339] on button "End" at bounding box center [402, 344] width 55 height 28
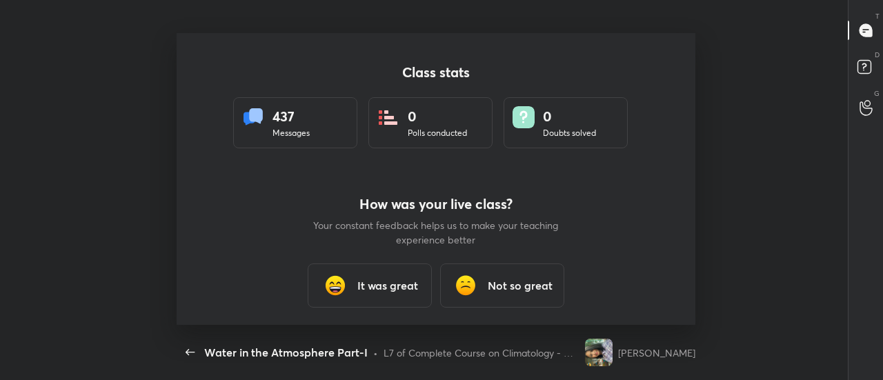
scroll to position [0, 0]
click at [393, 293] on h3 "It was great" at bounding box center [387, 285] width 61 height 17
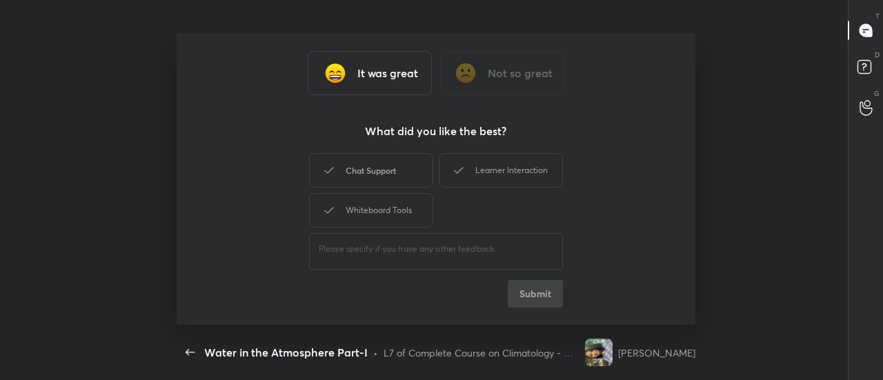
click at [406, 168] on div "Chat Support" at bounding box center [371, 170] width 124 height 34
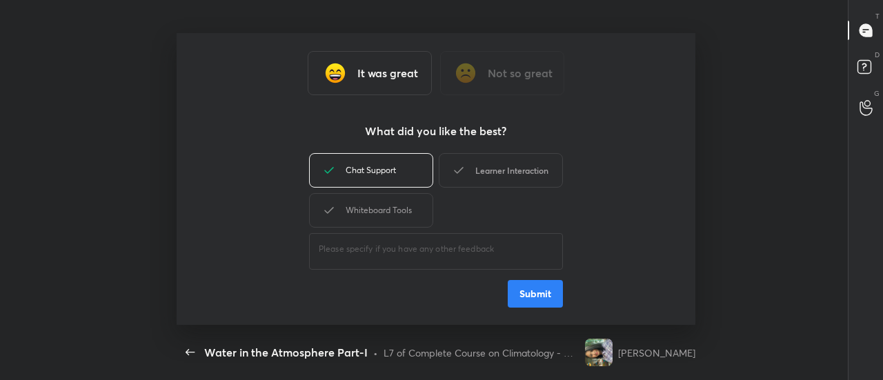
click at [484, 170] on div "Learner Interaction" at bounding box center [501, 170] width 124 height 34
click at [373, 216] on div "Whiteboard Tools" at bounding box center [371, 210] width 124 height 34
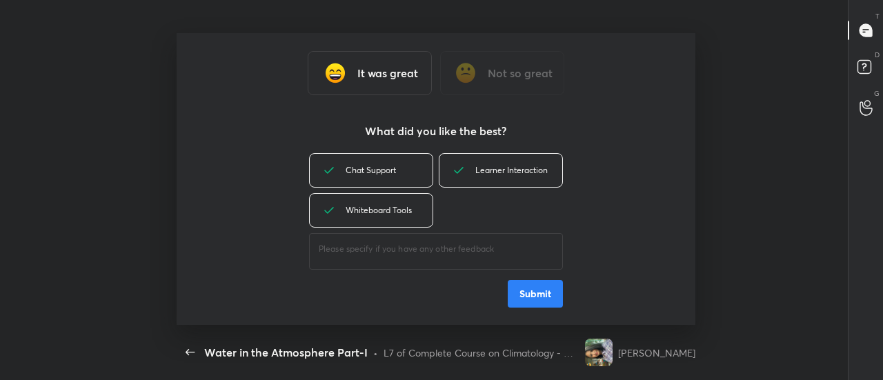
click at [544, 297] on button "Submit" at bounding box center [535, 294] width 55 height 28
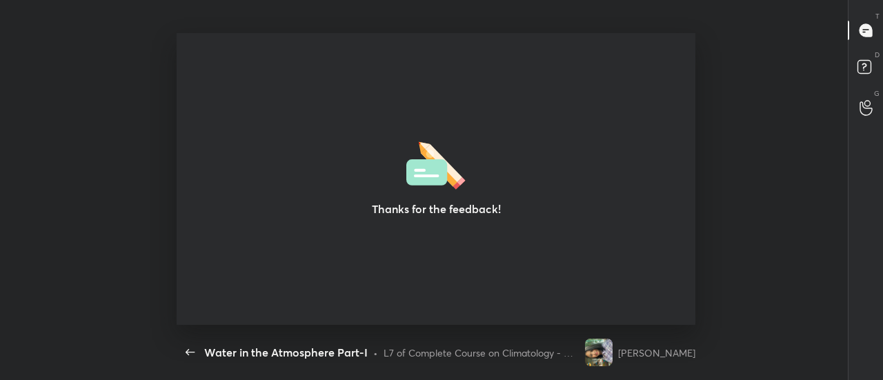
type textarea "x"
click at [188, 350] on icon "button" at bounding box center [190, 352] width 9 height 6
